Goal: Find specific page/section

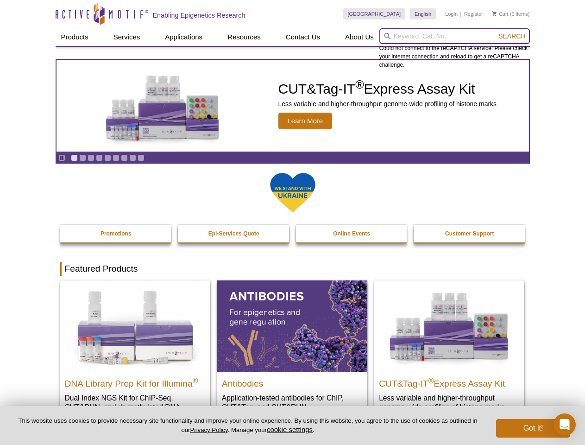
click at [455, 36] on input "search" at bounding box center [455, 36] width 151 height 16
click at [512, 36] on span "Search" at bounding box center [512, 35] width 27 height 7
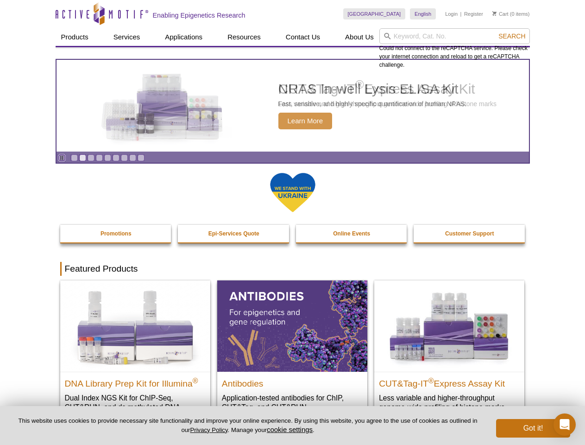
click at [62, 158] on icon "Pause" at bounding box center [62, 158] width 6 height 6
click at [74, 158] on link "Go to slide 1" at bounding box center [74, 157] width 7 height 7
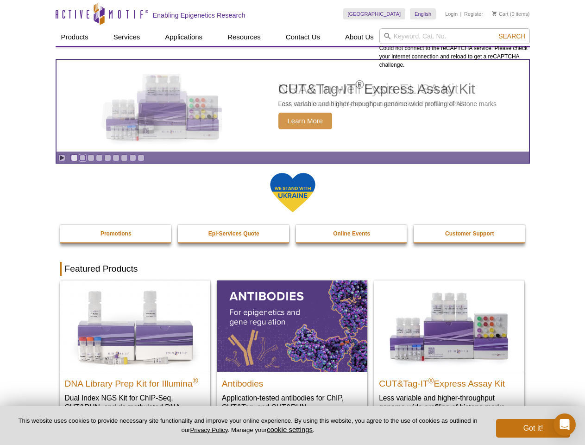
click at [83, 158] on link "Go to slide 2" at bounding box center [82, 157] width 7 height 7
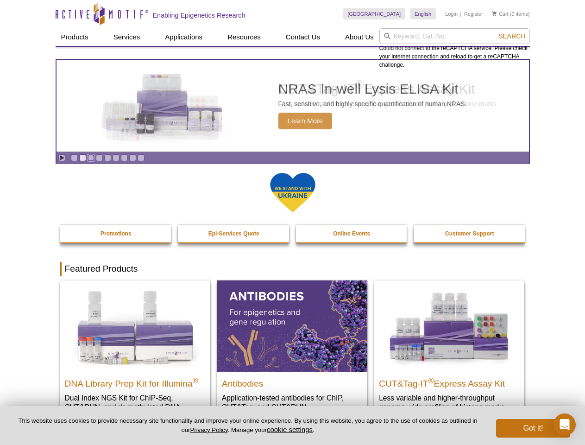
click at [91, 158] on link "Go to slide 3" at bounding box center [91, 157] width 7 height 7
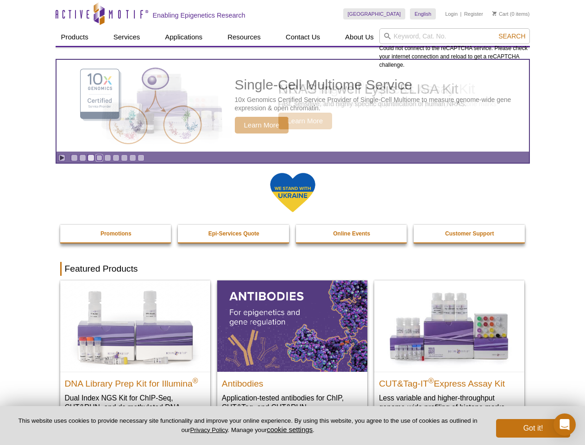
click at [99, 158] on link "Go to slide 4" at bounding box center [99, 157] width 7 height 7
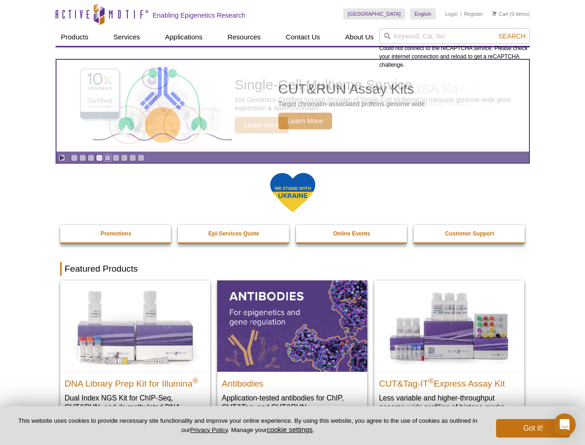
click at [108, 158] on link "Go to slide 5" at bounding box center [107, 157] width 7 height 7
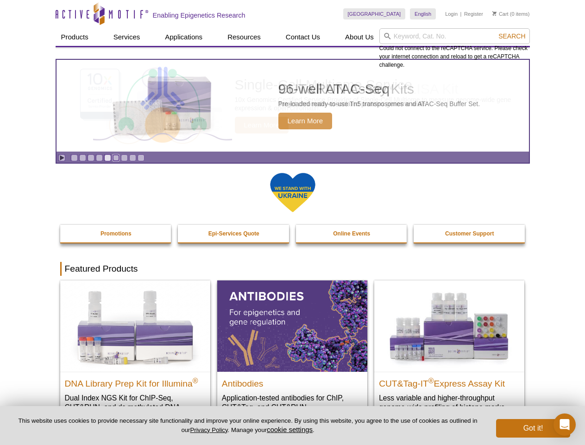
click at [116, 158] on link "Go to slide 6" at bounding box center [116, 157] width 7 height 7
click at [124, 158] on link "Go to slide 7" at bounding box center [124, 157] width 7 height 7
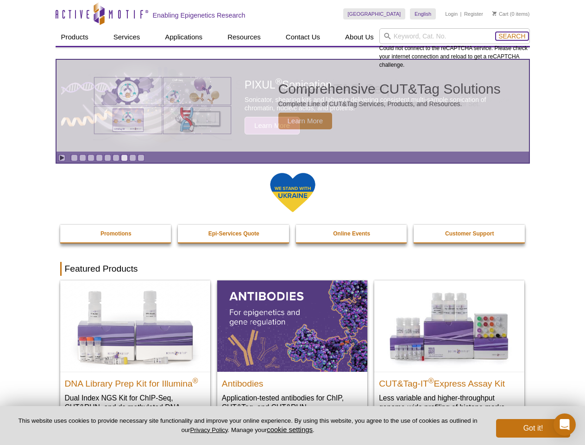
click at [512, 36] on span "Search" at bounding box center [512, 35] width 27 height 7
